Goal: Communication & Community: Answer question/provide support

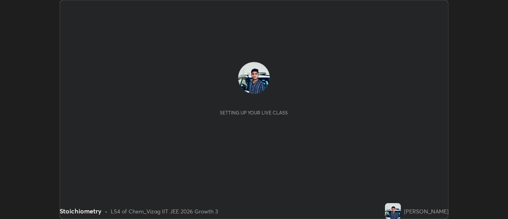
scroll to position [219, 507]
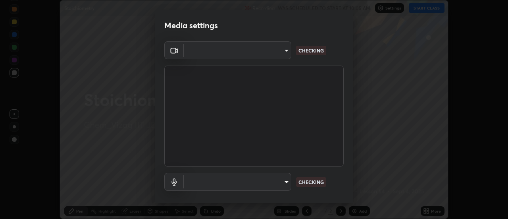
type input "a160d1f8b9ea6b96284e5021699d908bde422b674241d301862b99b2bba0666c"
type input "default"
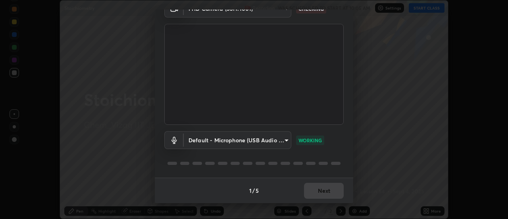
click at [322, 190] on div "1 / 5 Next" at bounding box center [254, 189] width 198 height 25
click at [323, 192] on div "1 / 5 Next" at bounding box center [254, 189] width 198 height 25
click at [323, 190] on button "Next" at bounding box center [324, 190] width 40 height 16
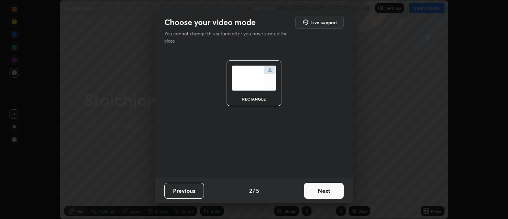
scroll to position [0, 0]
click at [323, 189] on button "Next" at bounding box center [324, 190] width 40 height 16
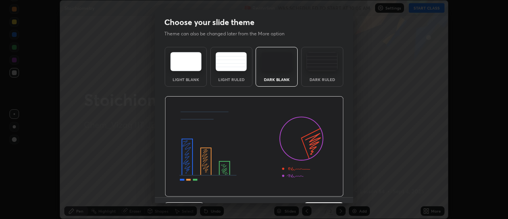
click at [323, 189] on img at bounding box center [254, 146] width 179 height 101
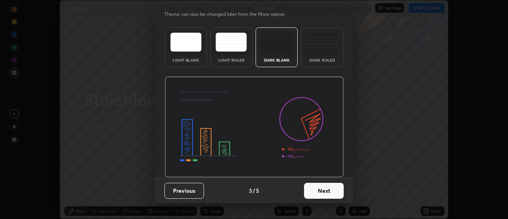
click at [321, 188] on button "Next" at bounding box center [324, 190] width 40 height 16
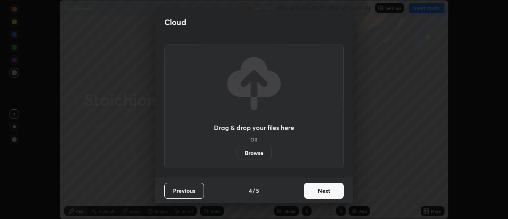
click at [313, 189] on button "Next" at bounding box center [324, 190] width 40 height 16
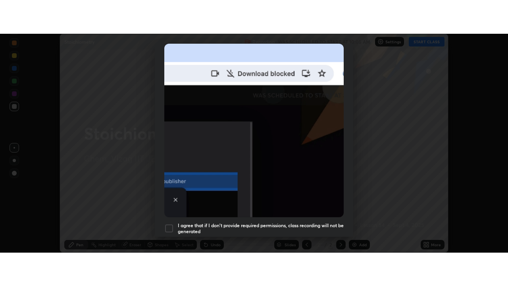
scroll to position [204, 0]
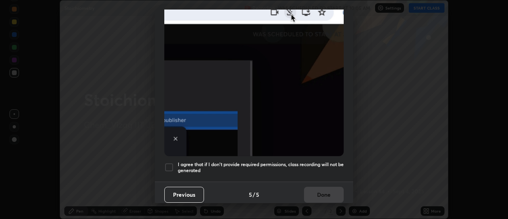
click at [171, 163] on div at bounding box center [169, 167] width 10 height 10
click at [318, 191] on button "Done" at bounding box center [324, 194] width 40 height 16
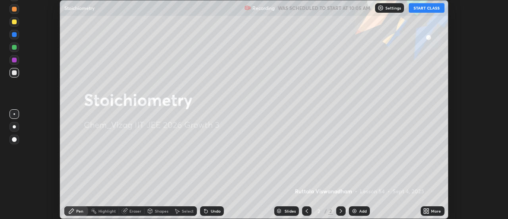
click at [422, 7] on button "START CLASS" at bounding box center [427, 8] width 36 height 10
click at [433, 213] on div "More" at bounding box center [436, 211] width 10 height 4
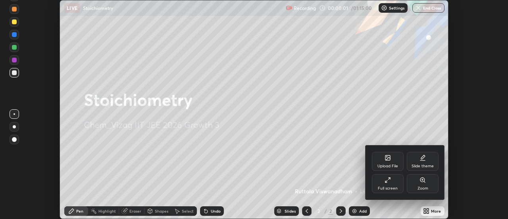
click at [395, 182] on div "Full screen" at bounding box center [388, 183] width 32 height 19
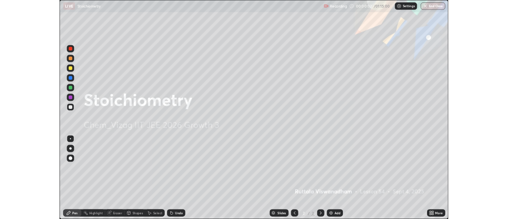
scroll to position [286, 508]
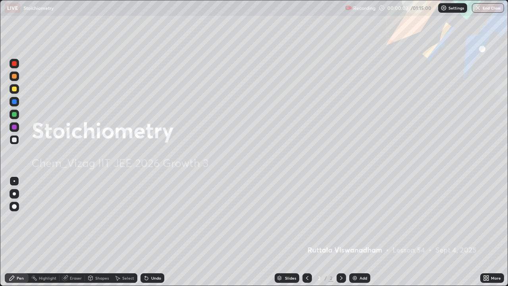
click at [355, 218] on img at bounding box center [354, 278] width 6 height 6
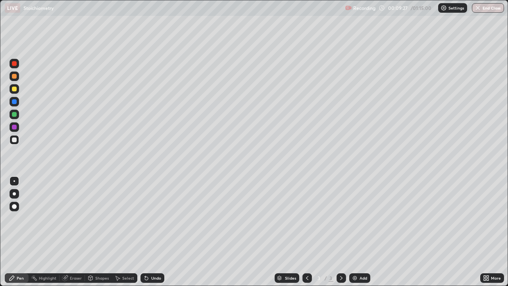
click at [356, 218] on img at bounding box center [354, 278] width 6 height 6
click at [153, 218] on div "Undo" at bounding box center [156, 278] width 10 height 4
click at [156, 218] on div "Undo" at bounding box center [156, 278] width 10 height 4
click at [156, 218] on div "Undo" at bounding box center [152, 278] width 24 height 10
click at [224, 218] on div "Slides 4 / 4 Add" at bounding box center [322, 278] width 316 height 16
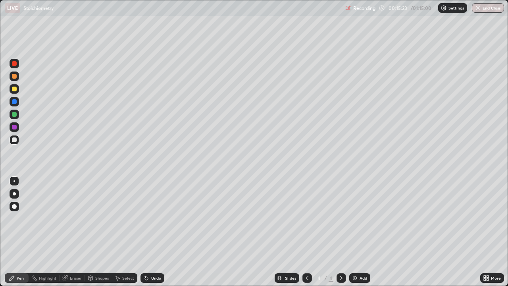
click at [128, 218] on div "Select" at bounding box center [128, 278] width 12 height 4
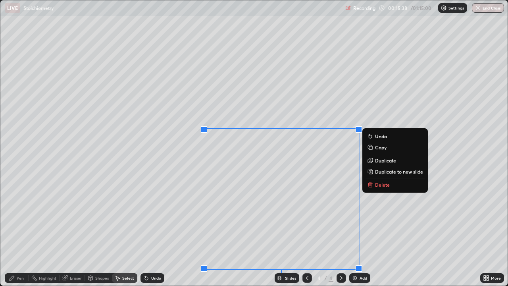
click at [375, 184] on p "Delete" at bounding box center [382, 184] width 15 height 6
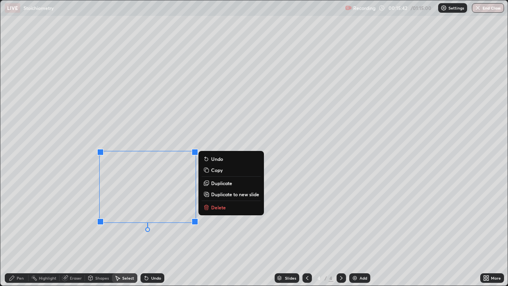
click at [227, 208] on button "Delete" at bounding box center [231, 207] width 59 height 10
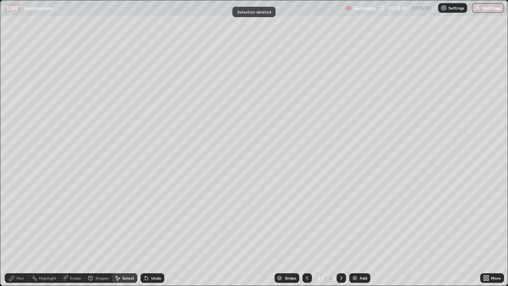
click at [17, 218] on div "Pen" at bounding box center [20, 278] width 7 height 4
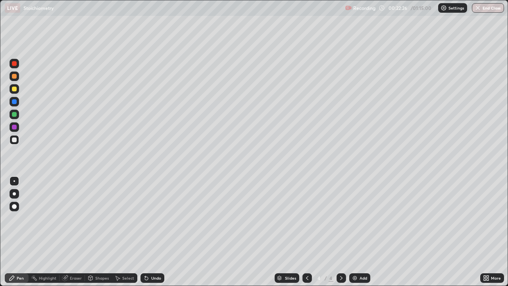
click at [357, 218] on div "Add" at bounding box center [359, 278] width 21 height 10
click at [156, 218] on div "Undo" at bounding box center [152, 278] width 24 height 10
click at [154, 218] on div "Undo" at bounding box center [156, 278] width 10 height 4
click at [355, 218] on img at bounding box center [354, 278] width 6 height 6
click at [13, 89] on div at bounding box center [14, 88] width 5 height 5
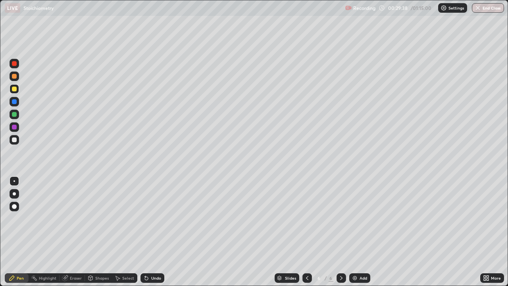
click at [17, 138] on div at bounding box center [15, 140] width 10 height 10
click at [149, 218] on div "Undo" at bounding box center [152, 278] width 24 height 10
click at [361, 218] on div "Add" at bounding box center [363, 278] width 8 height 4
click at [15, 89] on div at bounding box center [14, 88] width 5 height 5
click at [13, 102] on div at bounding box center [14, 101] width 5 height 5
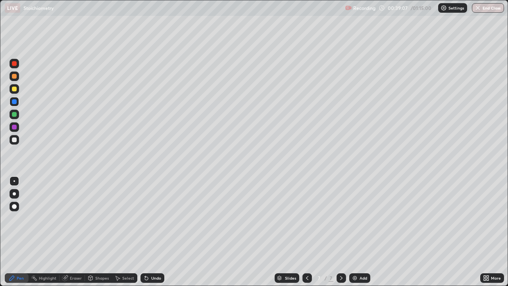
click at [17, 139] on div at bounding box center [15, 140] width 10 height 10
click at [150, 218] on div "Undo" at bounding box center [152, 278] width 24 height 10
click at [151, 218] on div "Undo" at bounding box center [152, 278] width 24 height 10
click at [355, 218] on img at bounding box center [354, 278] width 6 height 6
click at [15, 90] on div at bounding box center [14, 88] width 5 height 5
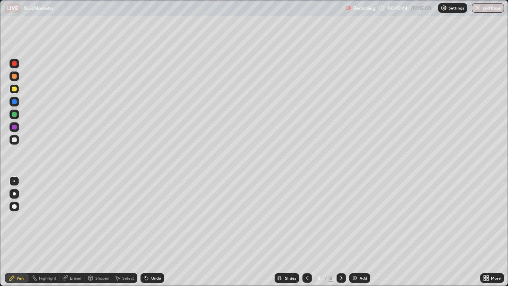
click at [151, 218] on div "Undo" at bounding box center [156, 278] width 10 height 4
click at [149, 218] on div "Undo" at bounding box center [152, 278] width 24 height 10
click at [150, 218] on div "Undo" at bounding box center [152, 278] width 24 height 10
click at [151, 218] on div "Undo" at bounding box center [156, 278] width 10 height 4
click at [145, 218] on icon at bounding box center [145, 276] width 1 height 1
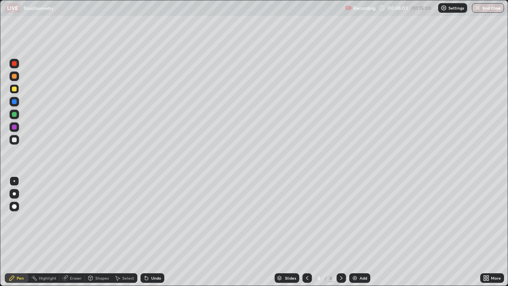
click at [10, 143] on div at bounding box center [15, 140] width 10 height 10
click at [153, 218] on div "Undo" at bounding box center [152, 278] width 24 height 10
click at [357, 218] on img at bounding box center [354, 278] width 6 height 6
click at [16, 89] on div at bounding box center [14, 88] width 5 height 5
click at [14, 139] on div at bounding box center [14, 139] width 5 height 5
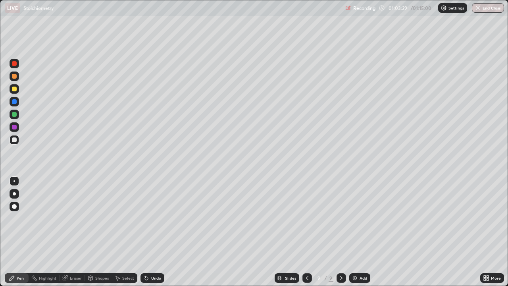
click at [355, 218] on img at bounding box center [354, 278] width 6 height 6
click at [14, 90] on div at bounding box center [14, 88] width 5 height 5
click at [306, 218] on icon at bounding box center [306, 278] width 6 height 6
click at [340, 218] on icon at bounding box center [341, 278] width 2 height 4
click at [16, 139] on div at bounding box center [14, 139] width 5 height 5
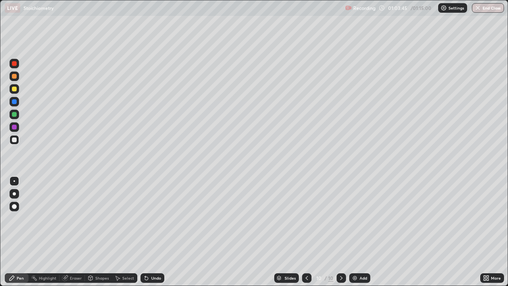
click at [15, 139] on div at bounding box center [14, 139] width 5 height 5
click at [478, 8] on img "button" at bounding box center [477, 8] width 6 height 6
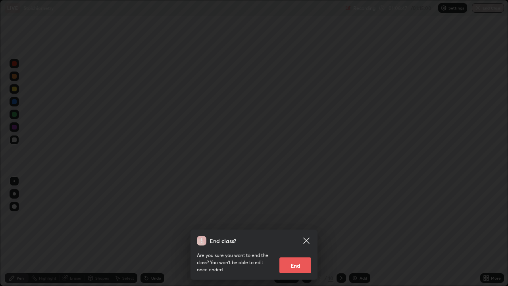
click at [297, 218] on button "End" at bounding box center [295, 265] width 32 height 16
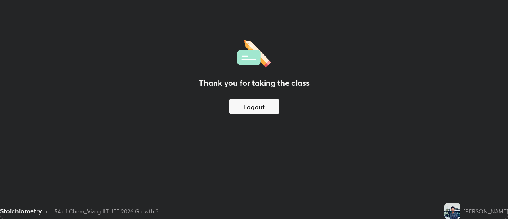
scroll to position [39451, 39162]
